Goal: Task Accomplishment & Management: Manage account settings

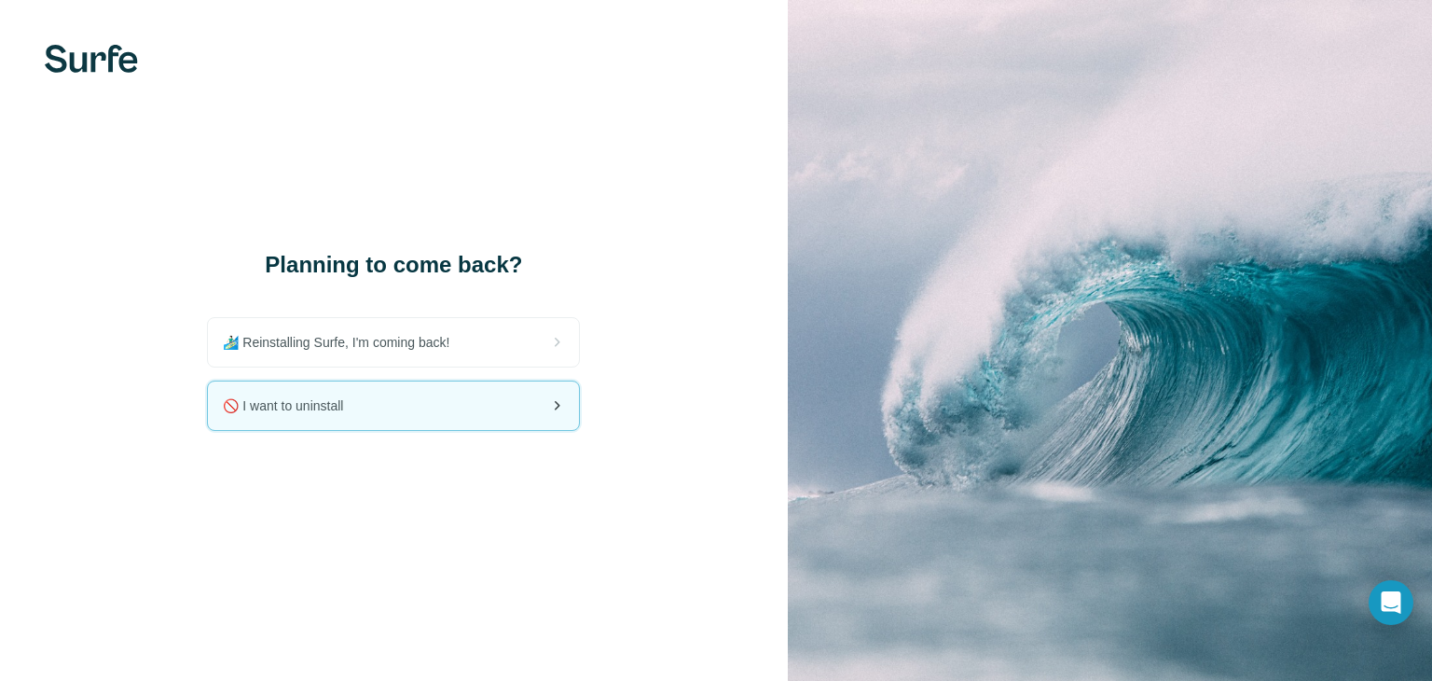
click at [500, 407] on div "🚫 I want to uninstall" at bounding box center [393, 405] width 371 height 48
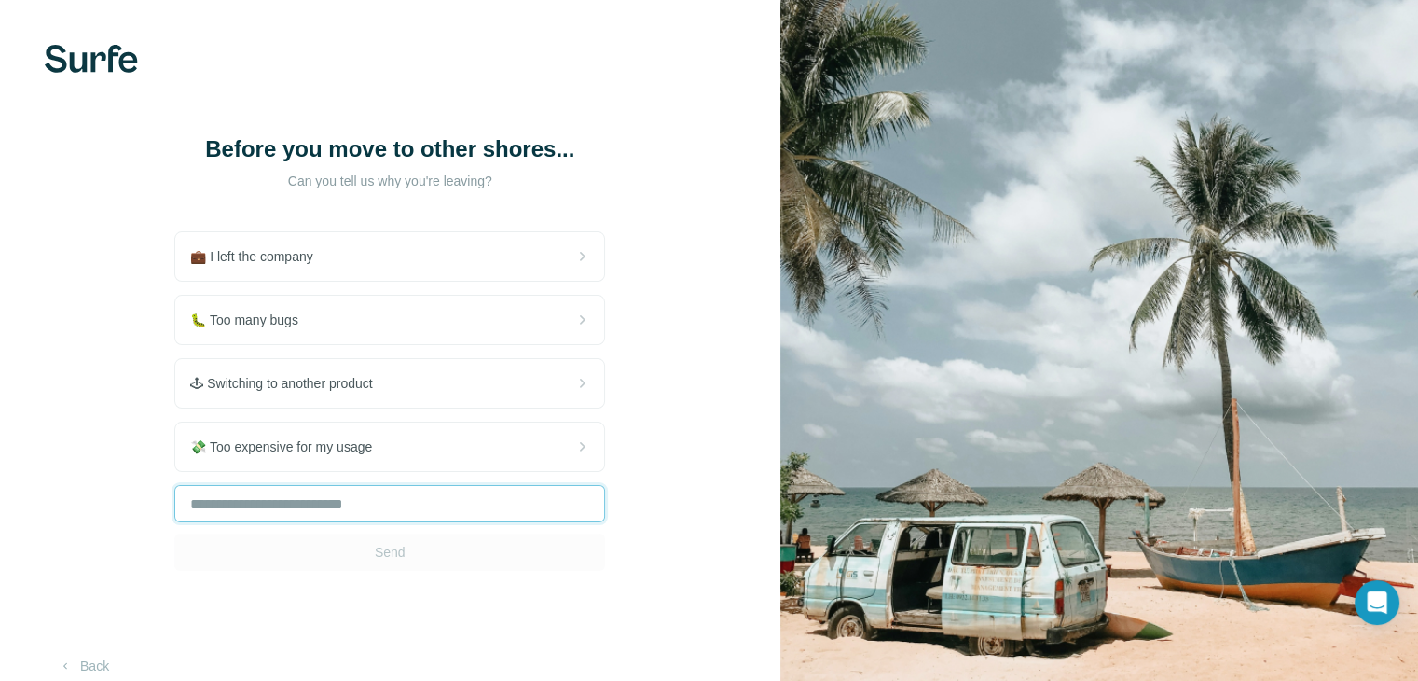
click at [429, 497] on input "text" at bounding box center [389, 503] width 431 height 37
type input "****"
click at [414, 546] on button "Send" at bounding box center [389, 551] width 431 height 37
